Goal: Navigation & Orientation: Find specific page/section

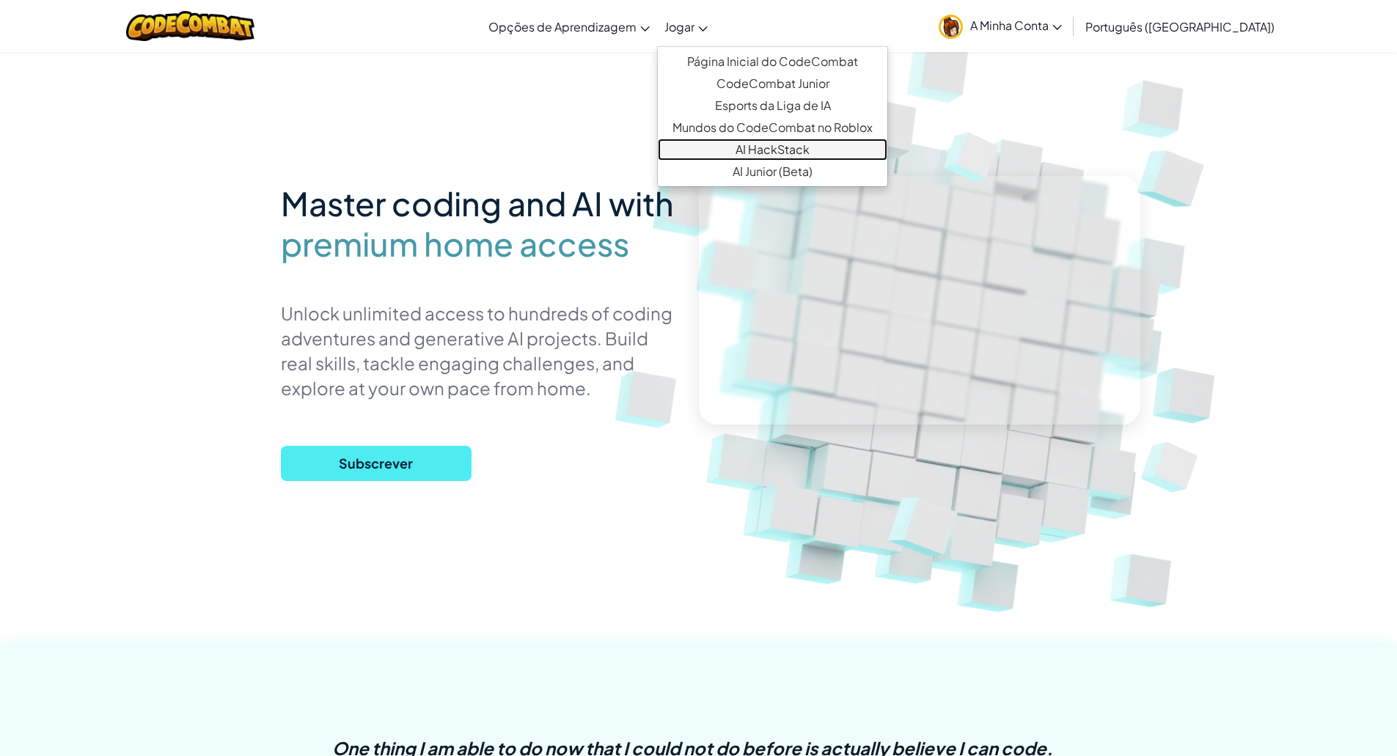
click at [794, 146] on link "AI HackStack" at bounding box center [773, 150] width 230 height 22
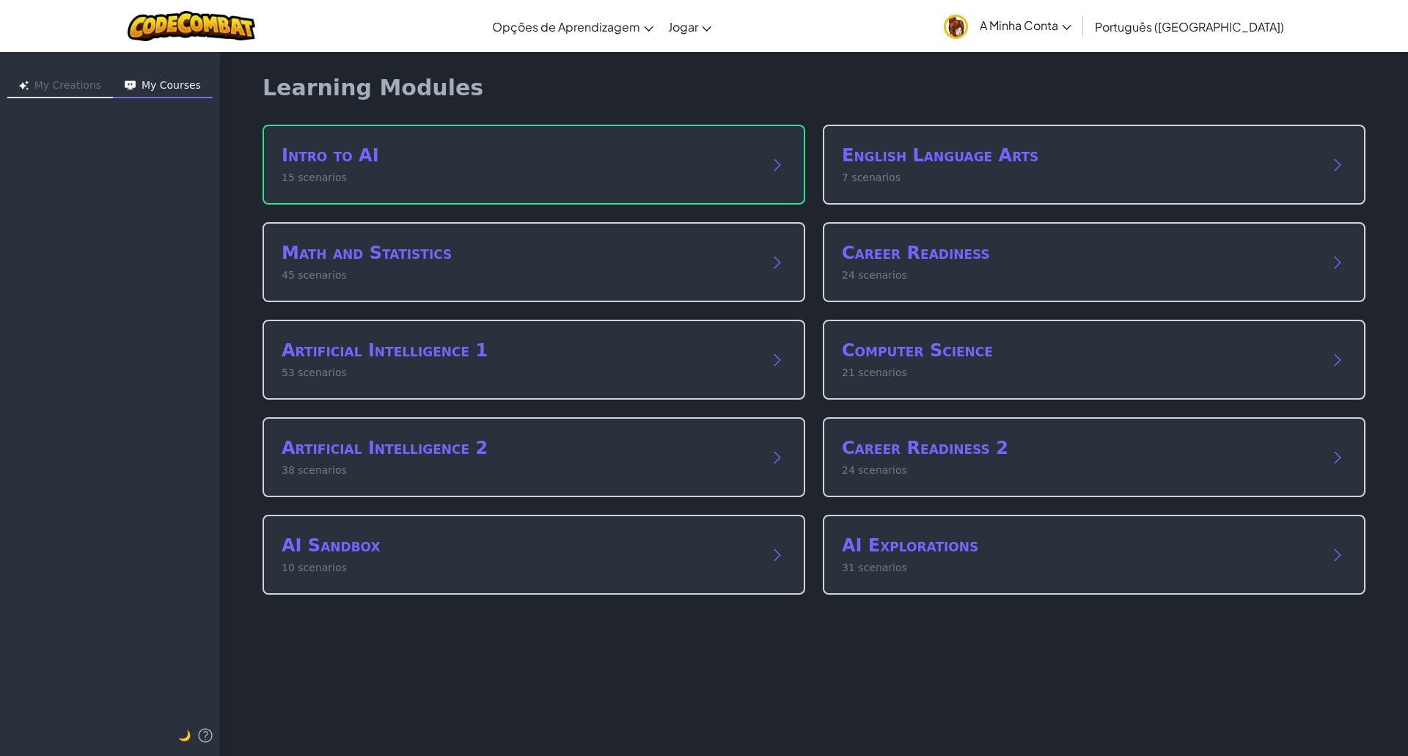
click at [40, 85] on button "My Creations" at bounding box center [60, 86] width 106 height 23
click at [192, 28] on img at bounding box center [192, 26] width 128 height 30
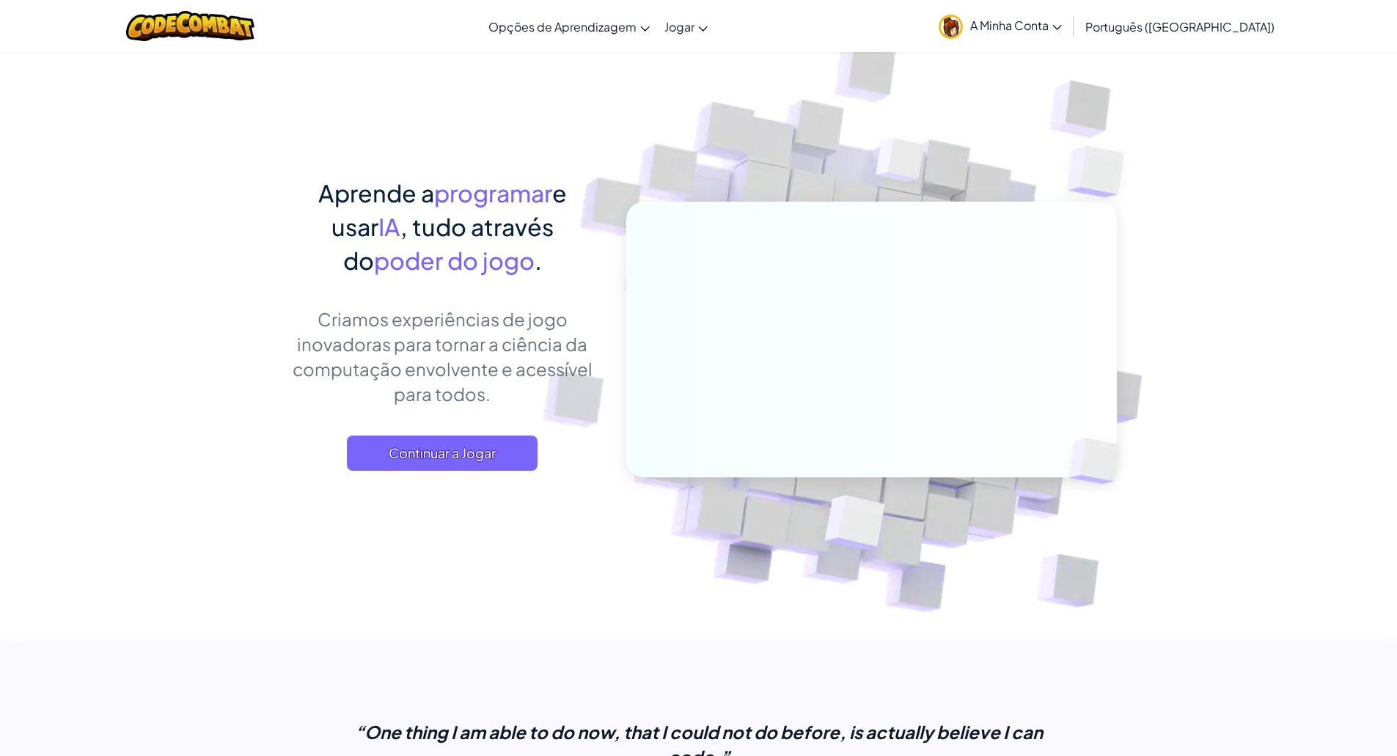
click at [1062, 26] on span "A Minha Conta" at bounding box center [1016, 25] width 92 height 15
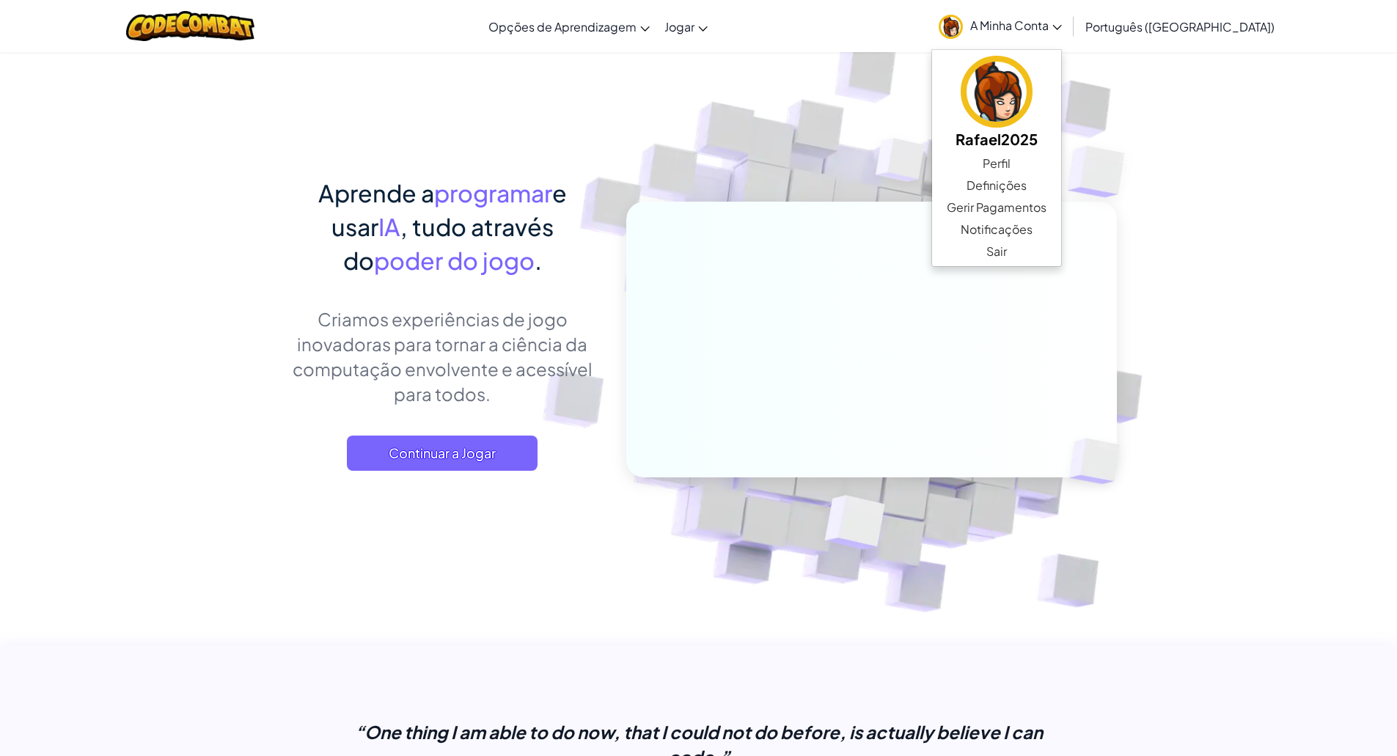
click at [1181, 25] on span "Português ([GEOGRAPHIC_DATA])" at bounding box center [1180, 26] width 189 height 15
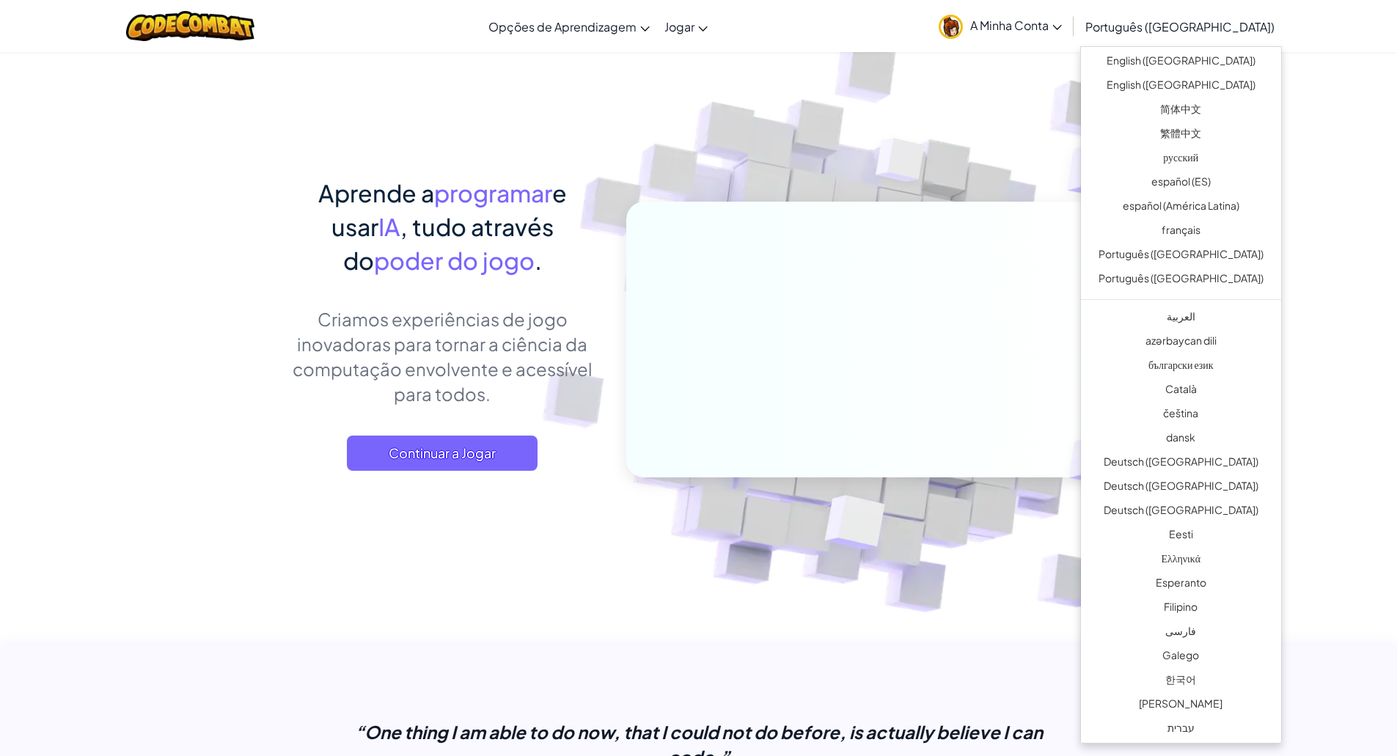
click at [1137, 23] on div "A Minha Conta Rafael2025 Perfil Definições Gerir Pagamentos Notificações Sair P…" at bounding box center [1107, 26] width 351 height 46
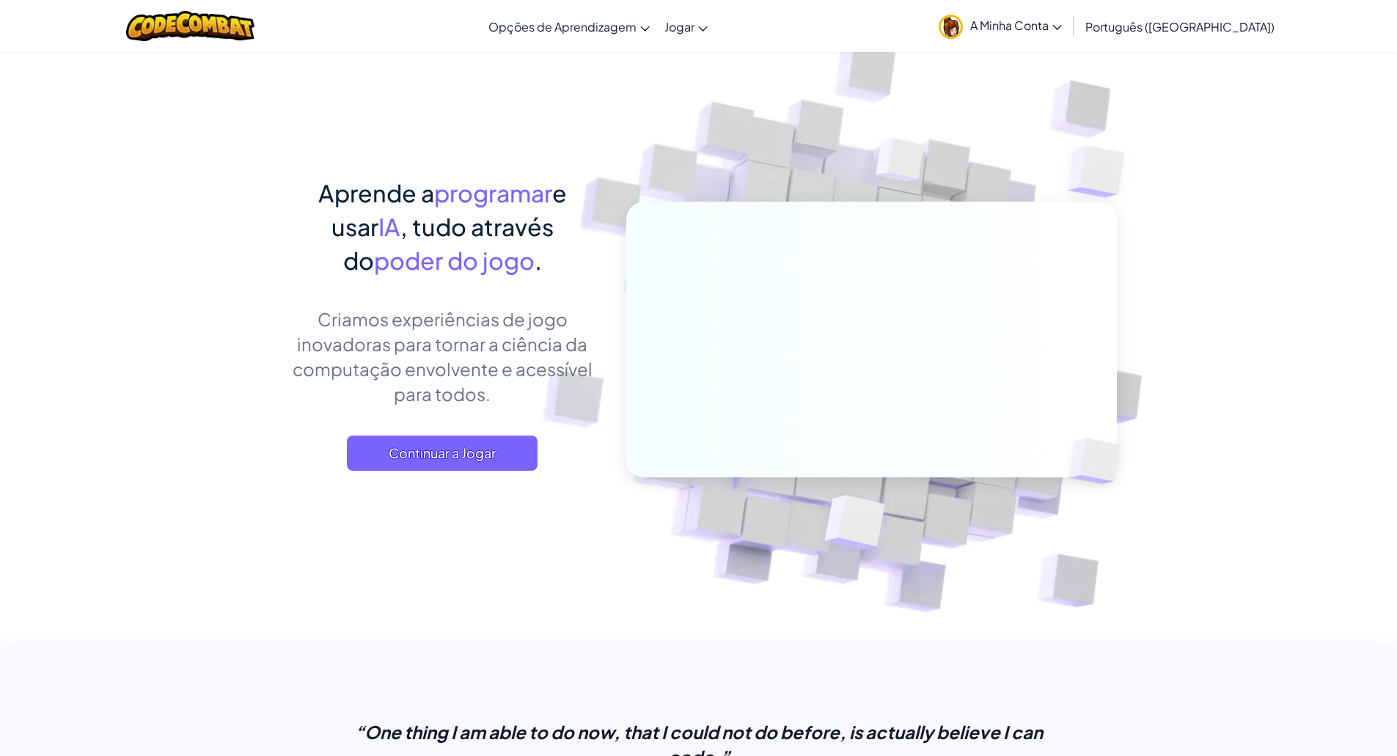
click at [1062, 22] on span "A Minha Conta" at bounding box center [1016, 25] width 92 height 15
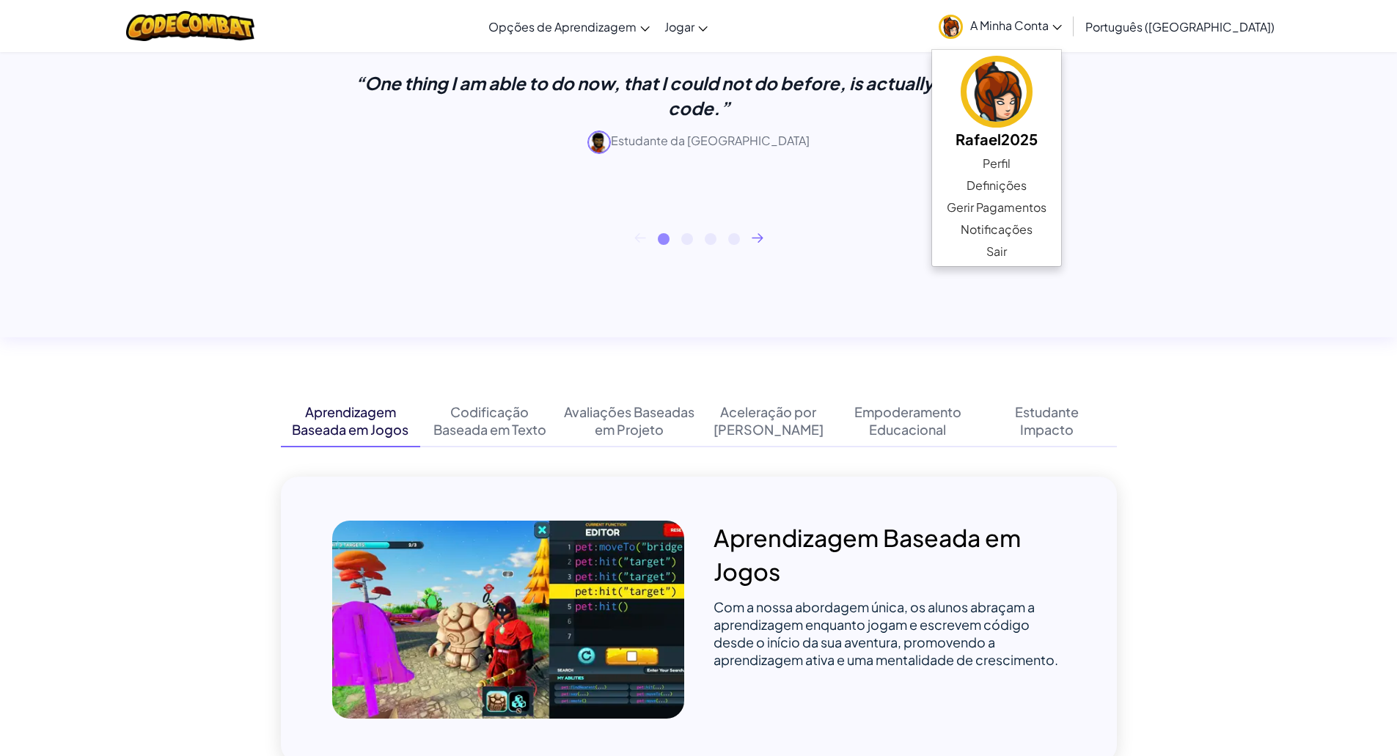
scroll to position [880, 0]
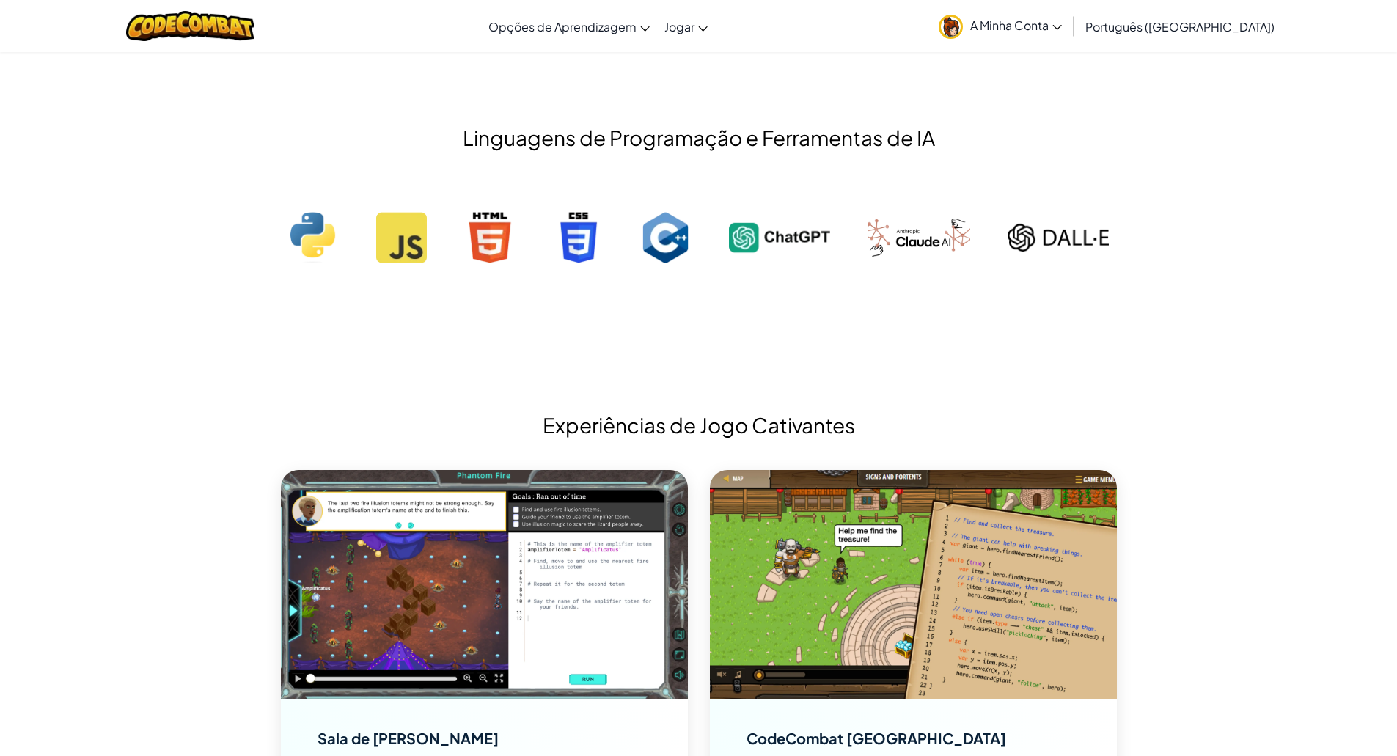
scroll to position [1394, 0]
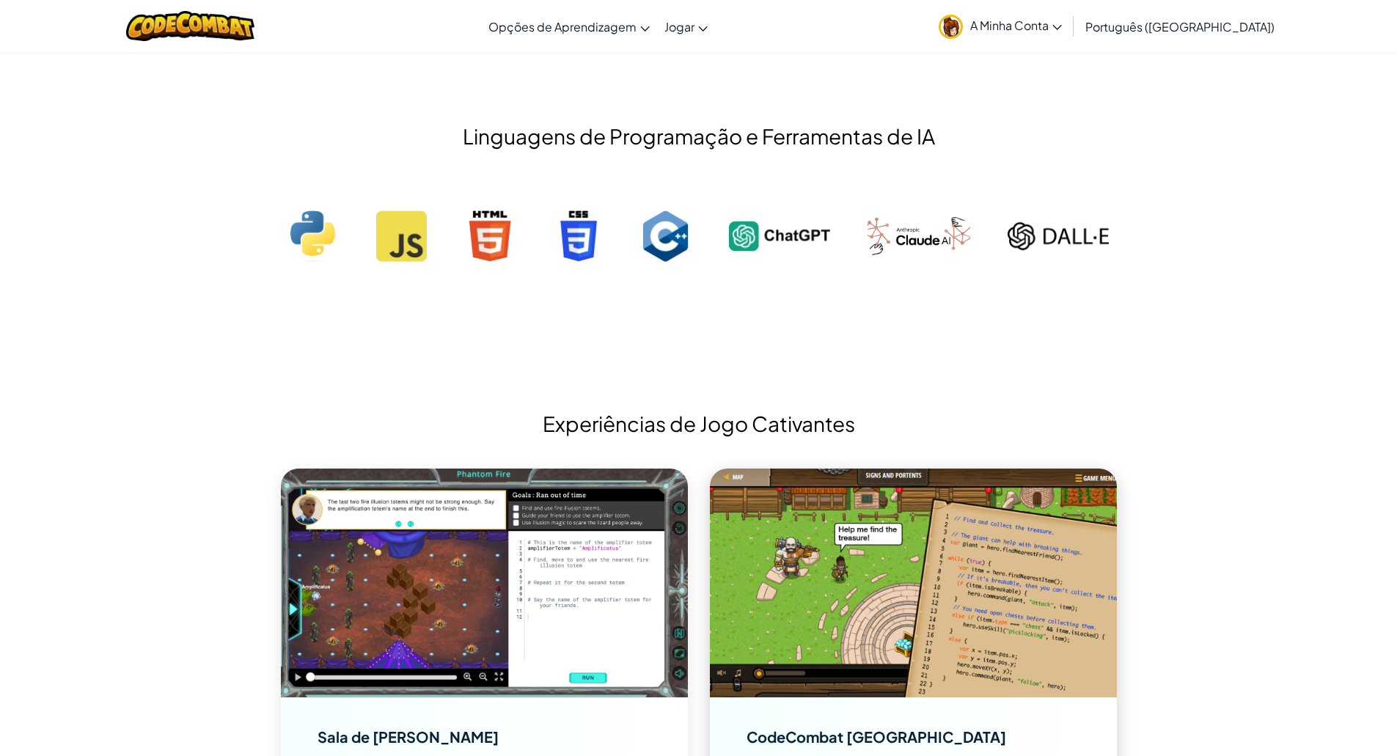
click at [992, 596] on img at bounding box center [913, 583] width 407 height 229
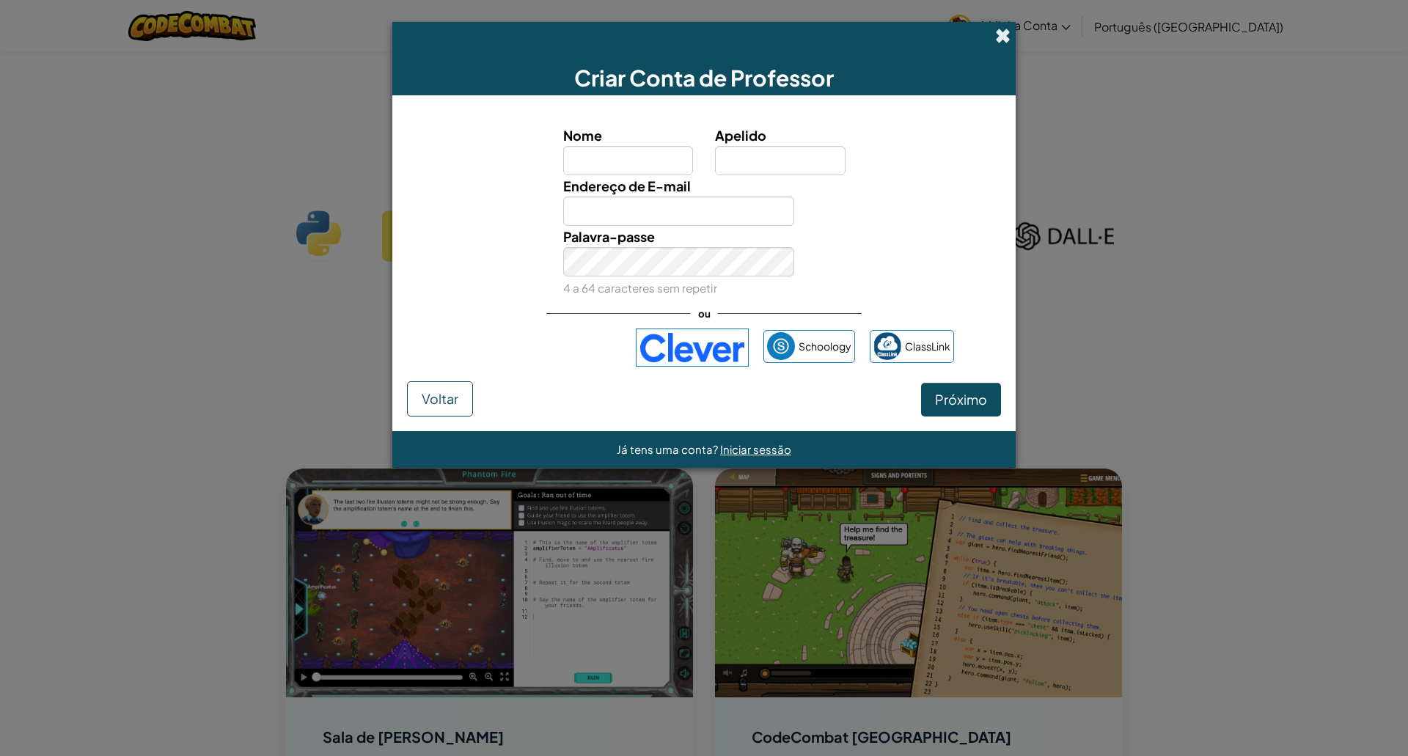
click at [1002, 42] on span at bounding box center [1002, 35] width 15 height 15
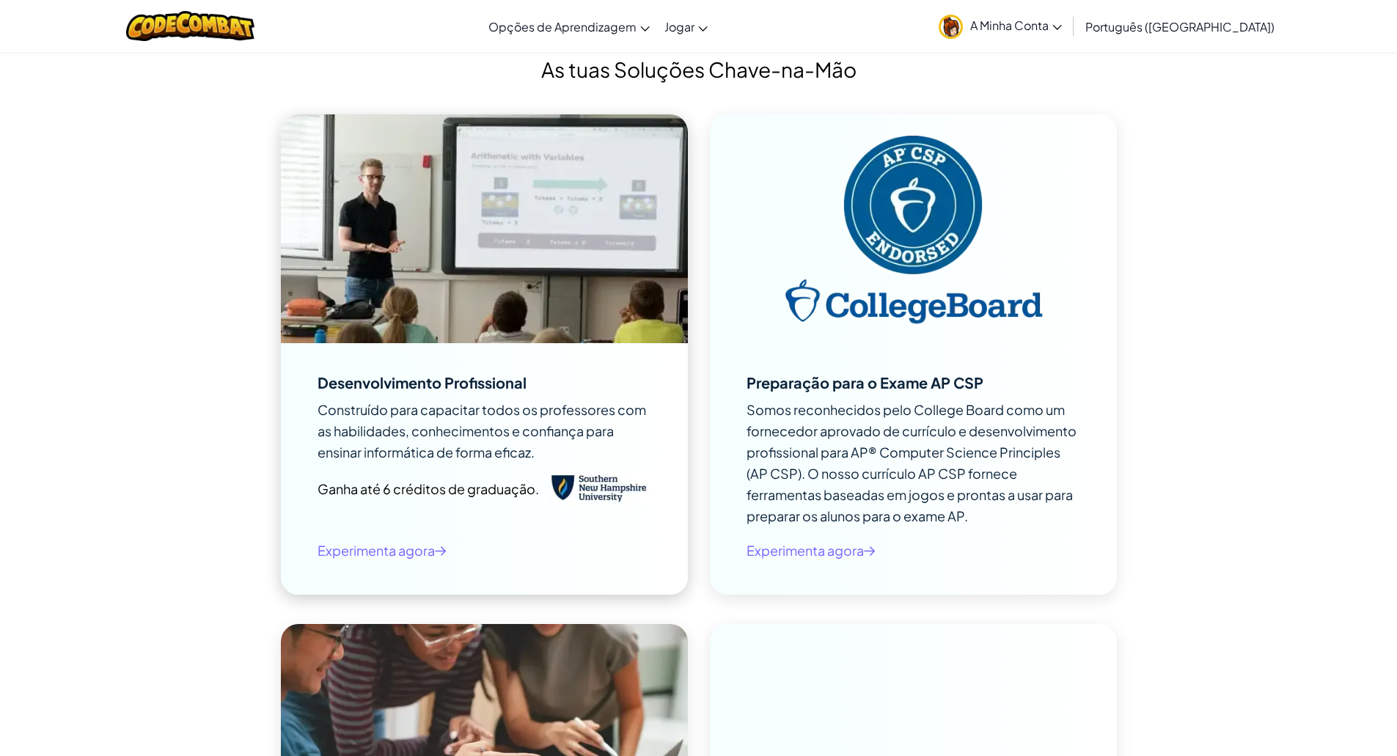
scroll to position [4108, 0]
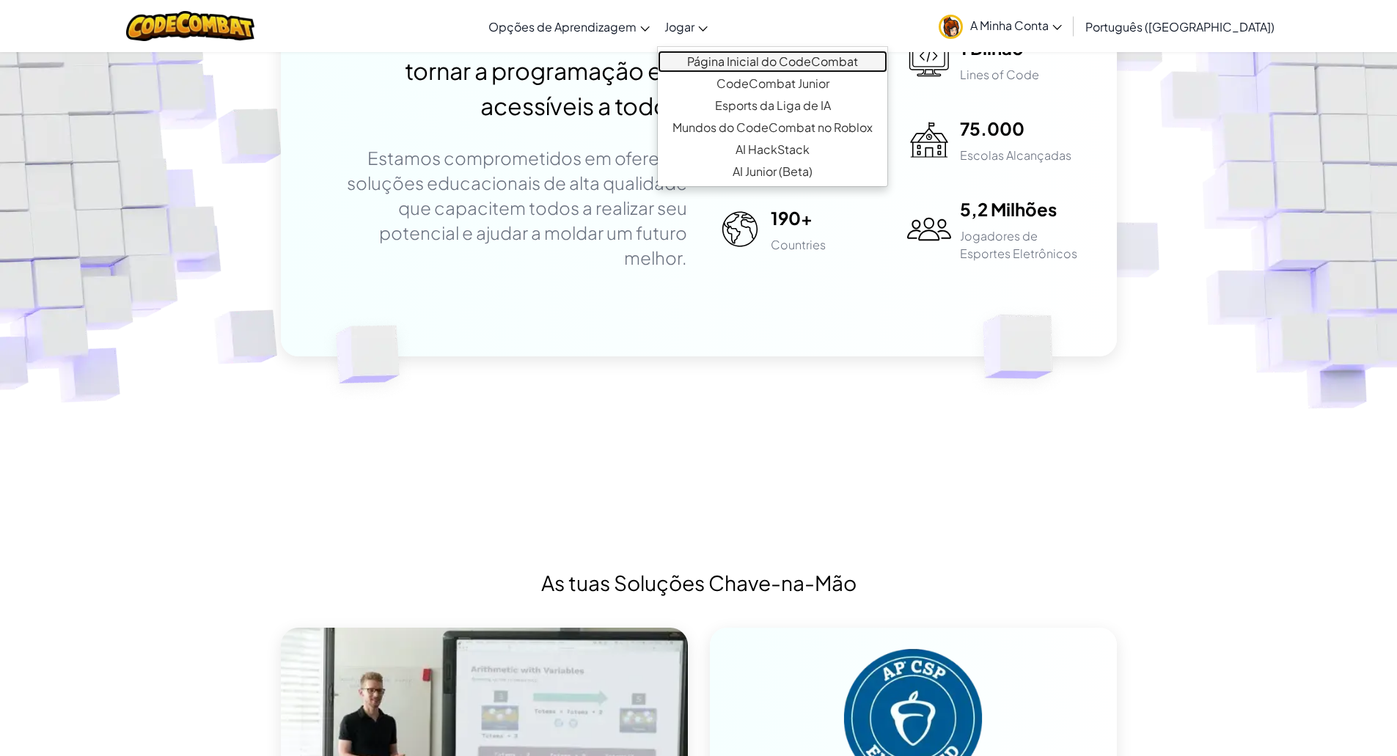
click at [739, 58] on link "Página Inicial do CodeCombat" at bounding box center [773, 62] width 230 height 22
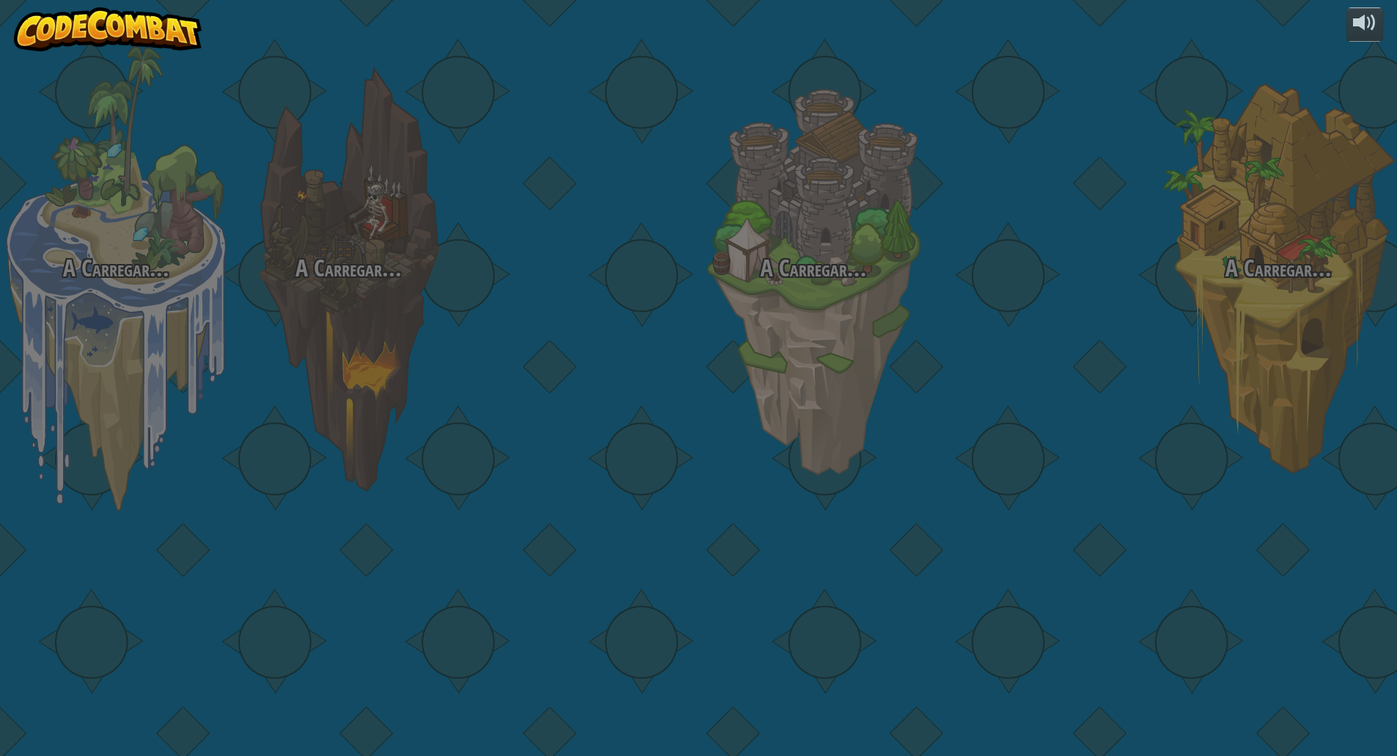
select select "pt-PT"
